Goal: Understand process/instructions

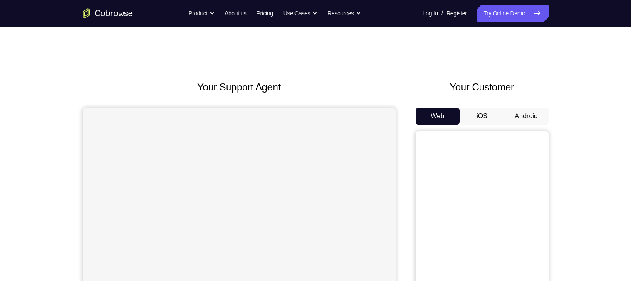
click at [520, 116] on button "Android" at bounding box center [526, 116] width 44 height 17
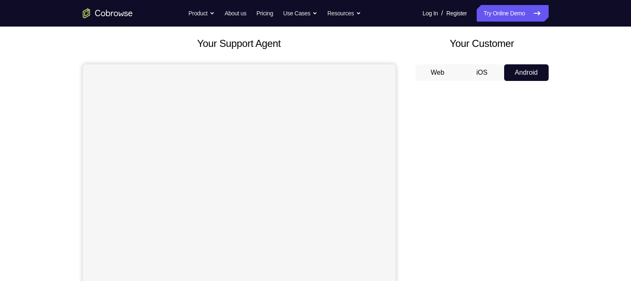
scroll to position [40, 0]
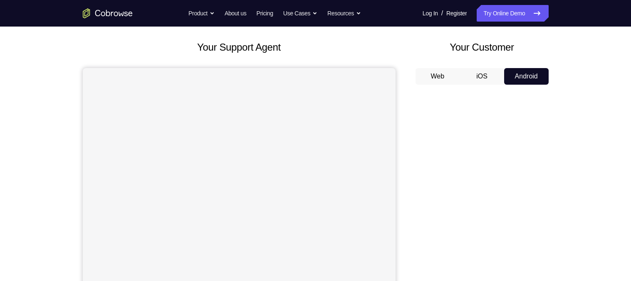
click at [531, 77] on button "Android" at bounding box center [526, 76] width 44 height 17
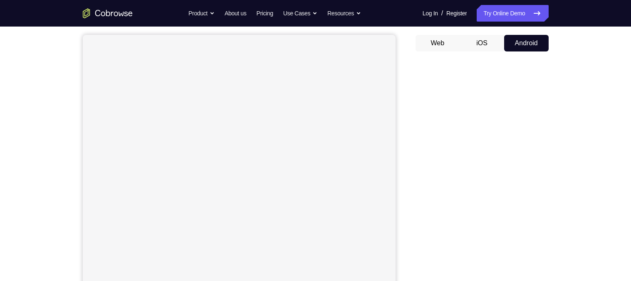
scroll to position [74, 0]
